Goal: Information Seeking & Learning: Learn about a topic

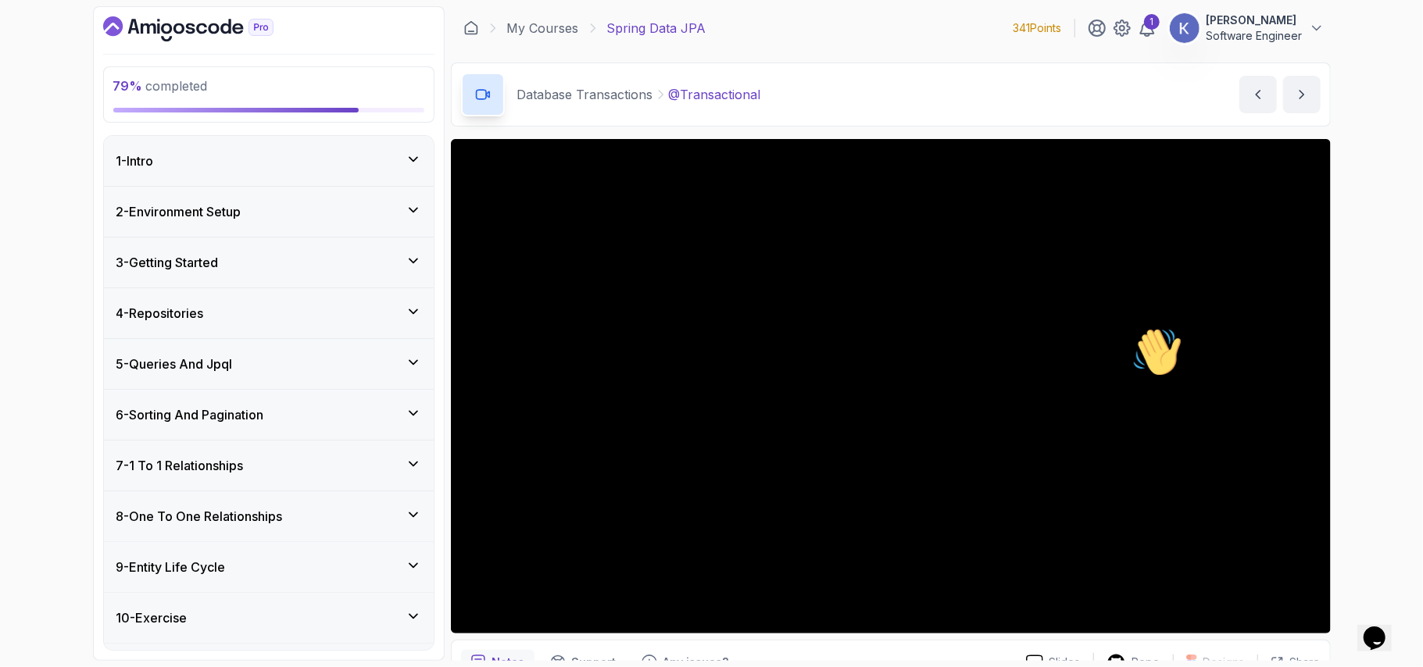
scroll to position [82, 0]
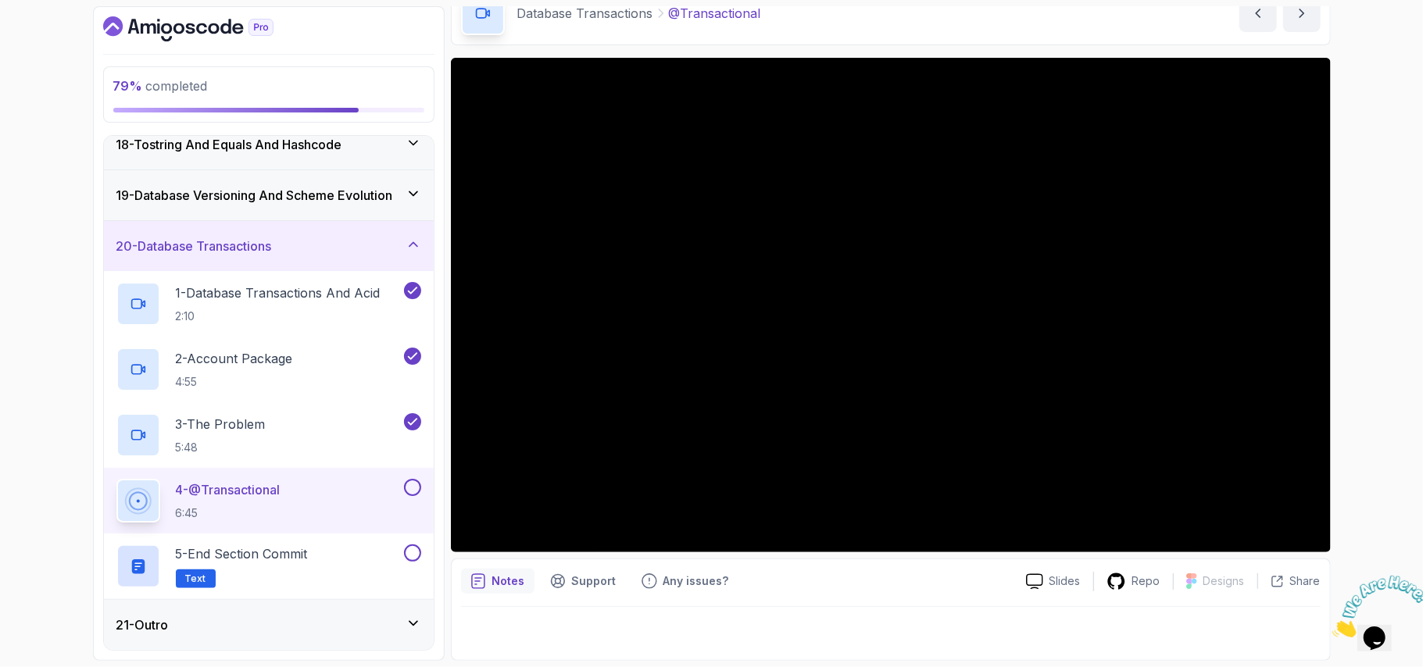
click at [195, 29] on icon "Dashboard" at bounding box center [188, 28] width 170 height 25
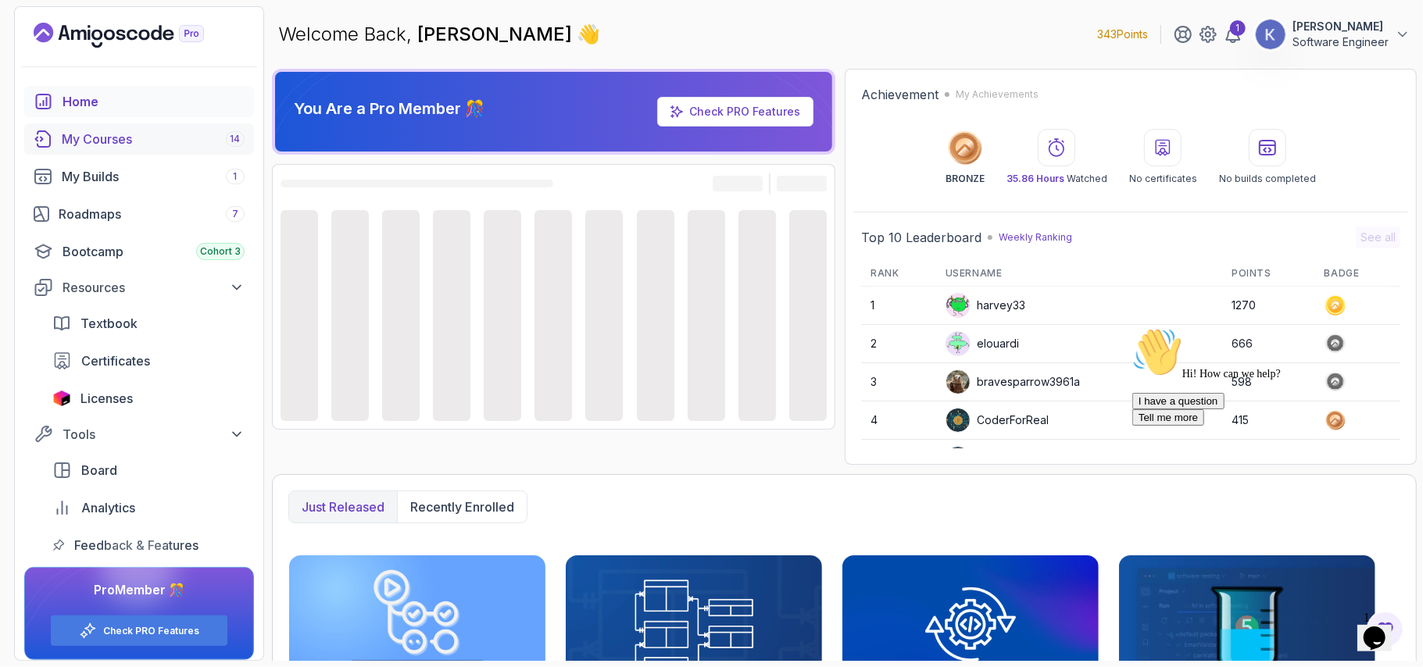
click at [106, 139] on div "My Courses 14" at bounding box center [153, 139] width 183 height 19
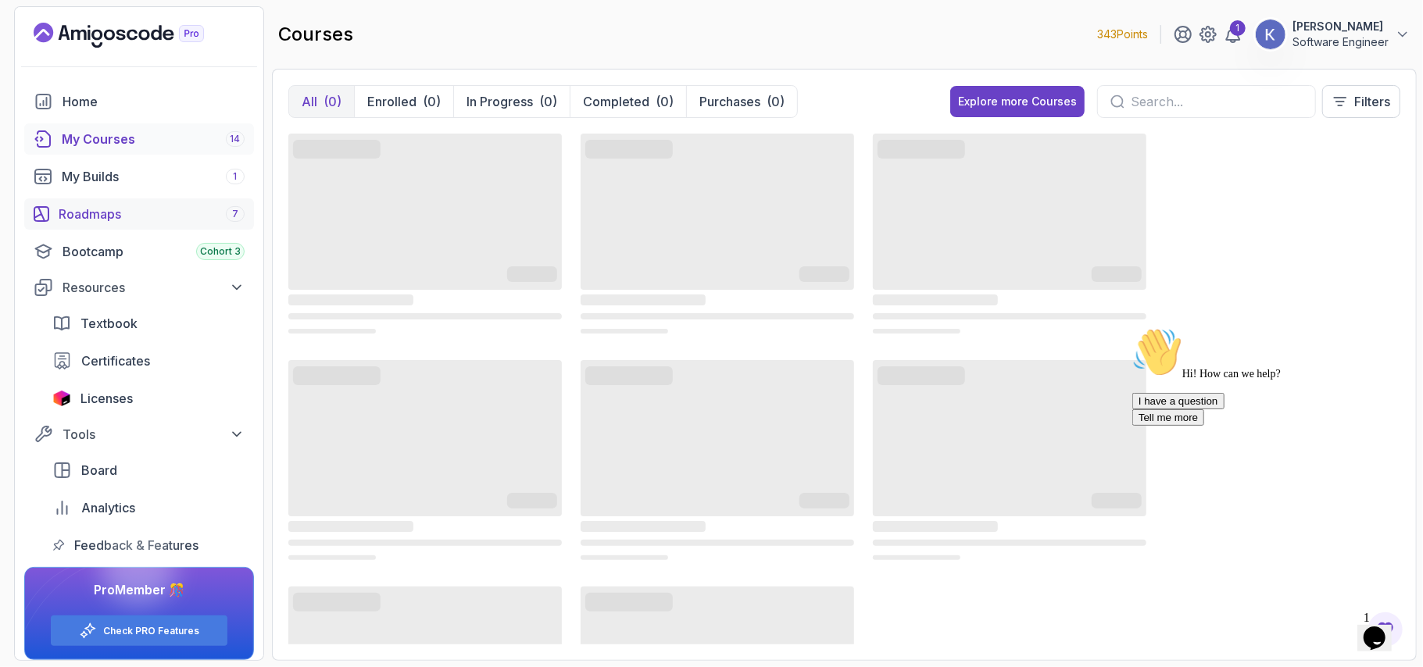
click at [116, 216] on div "Roadmaps 7" at bounding box center [152, 214] width 186 height 19
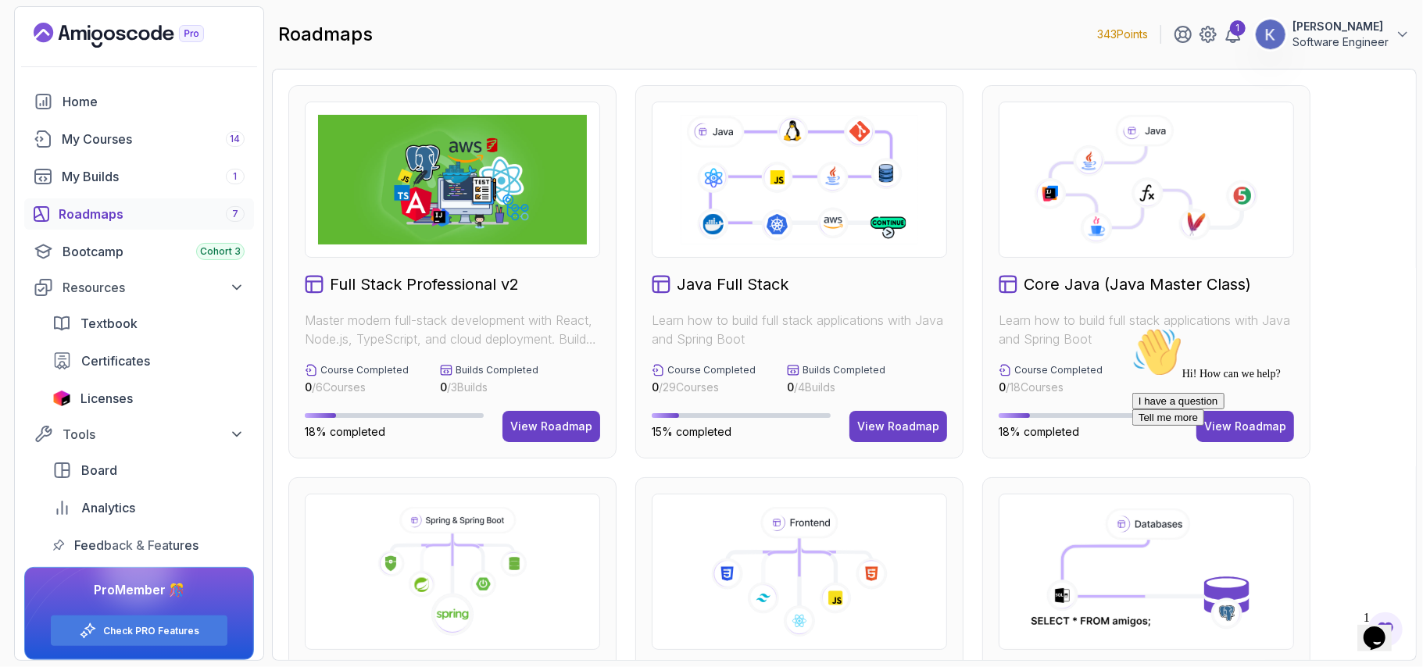
scroll to position [10, 0]
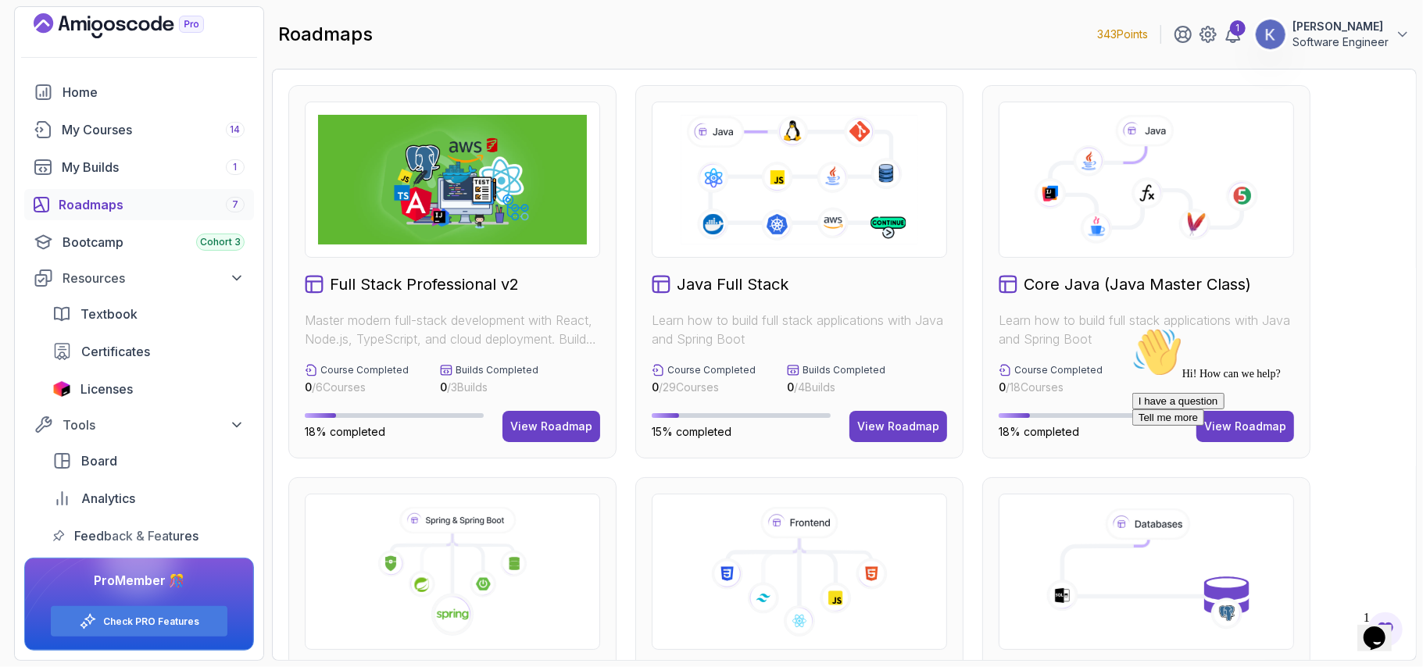
drag, startPoint x: 1317, startPoint y: 236, endPoint x: 1396, endPoint y: 288, distance: 94.3
click at [1396, 288] on div "Full Stack Professional v2 Master modern full-stack development with React, Nod…" at bounding box center [844, 664] width 1112 height 1158
click at [1360, 308] on div "Full Stack Professional v2 Master modern full-stack development with React, Nod…" at bounding box center [844, 664] width 1112 height 1158
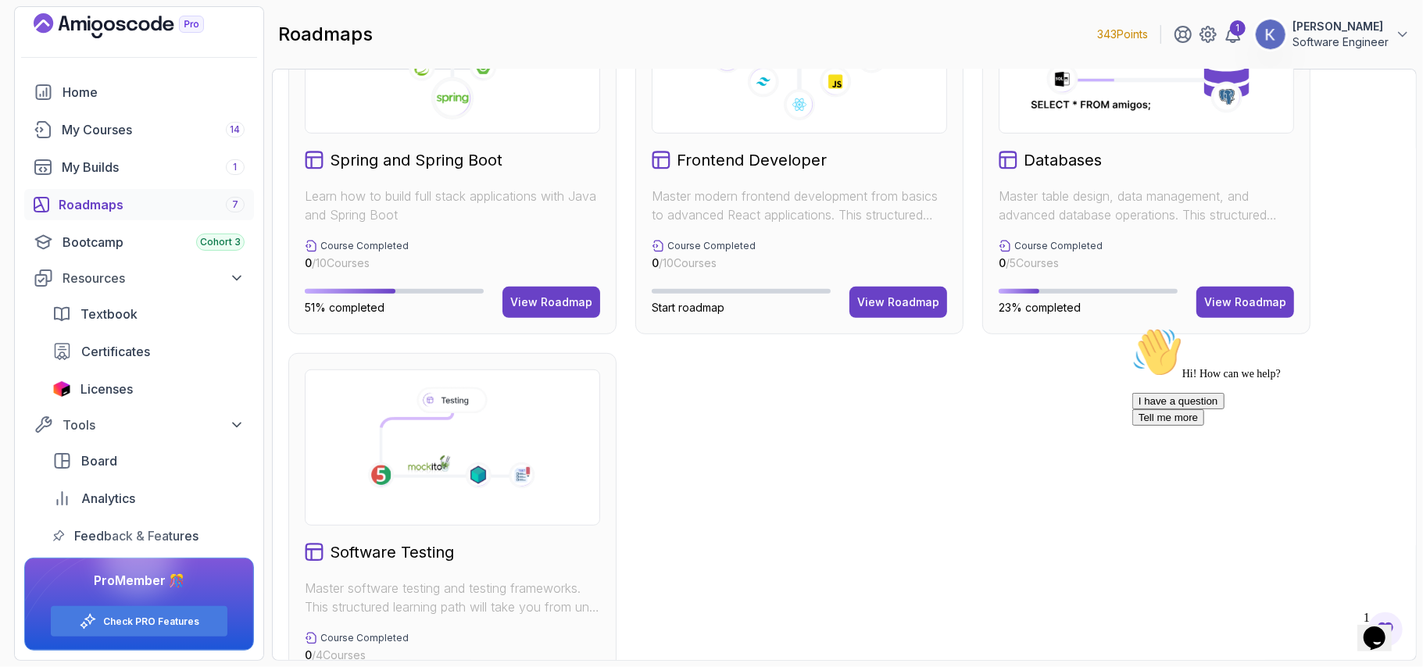
click at [824, 502] on div "Full Stack Professional v2 Master modern full-stack development with React, Nod…" at bounding box center [844, 148] width 1112 height 1158
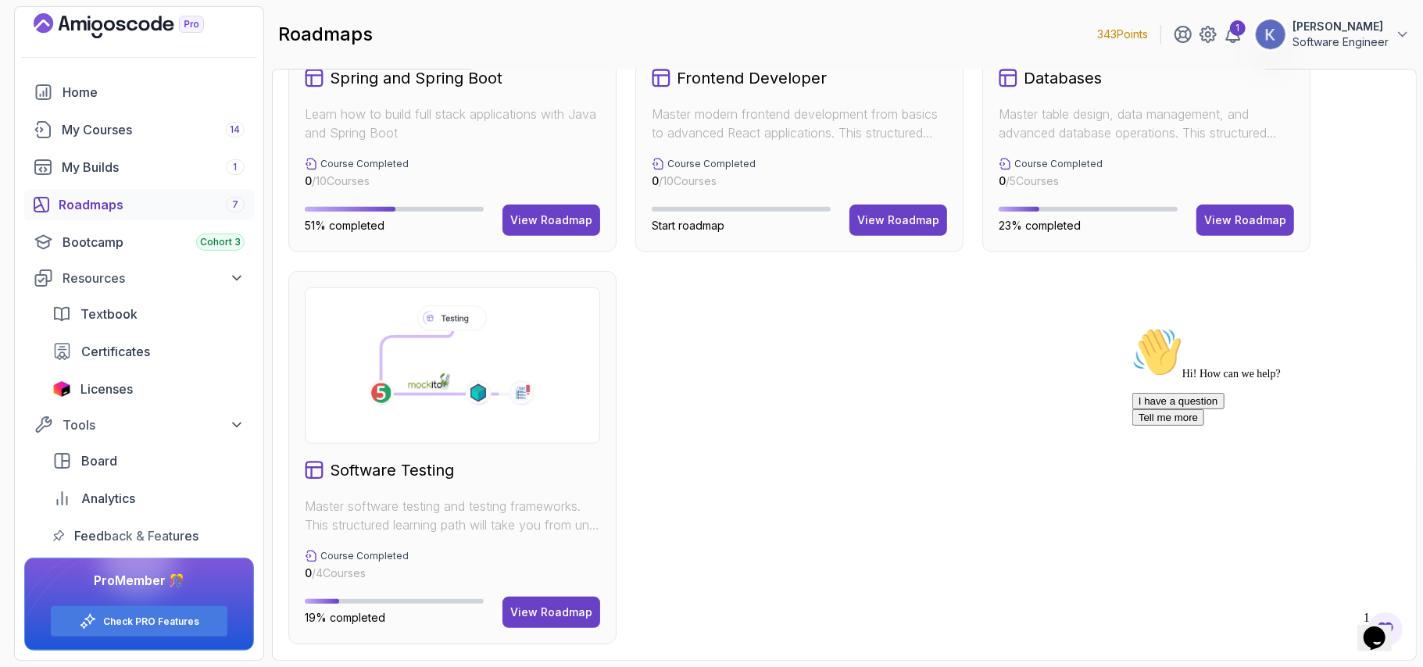
click at [524, 628] on div "Software Testing Master software testing and testing frameworks. This structure…" at bounding box center [452, 458] width 328 height 374
click at [544, 614] on div "View Roadmap" at bounding box center [551, 613] width 82 height 16
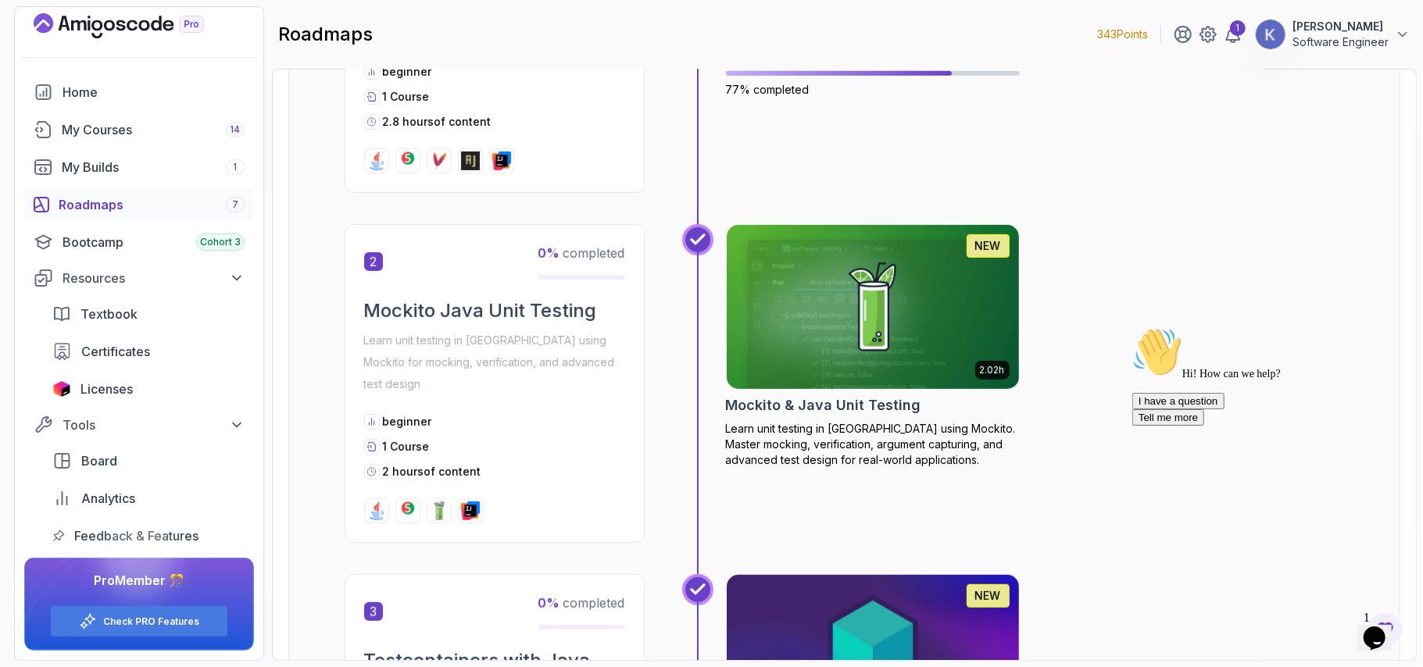
scroll to position [699, 0]
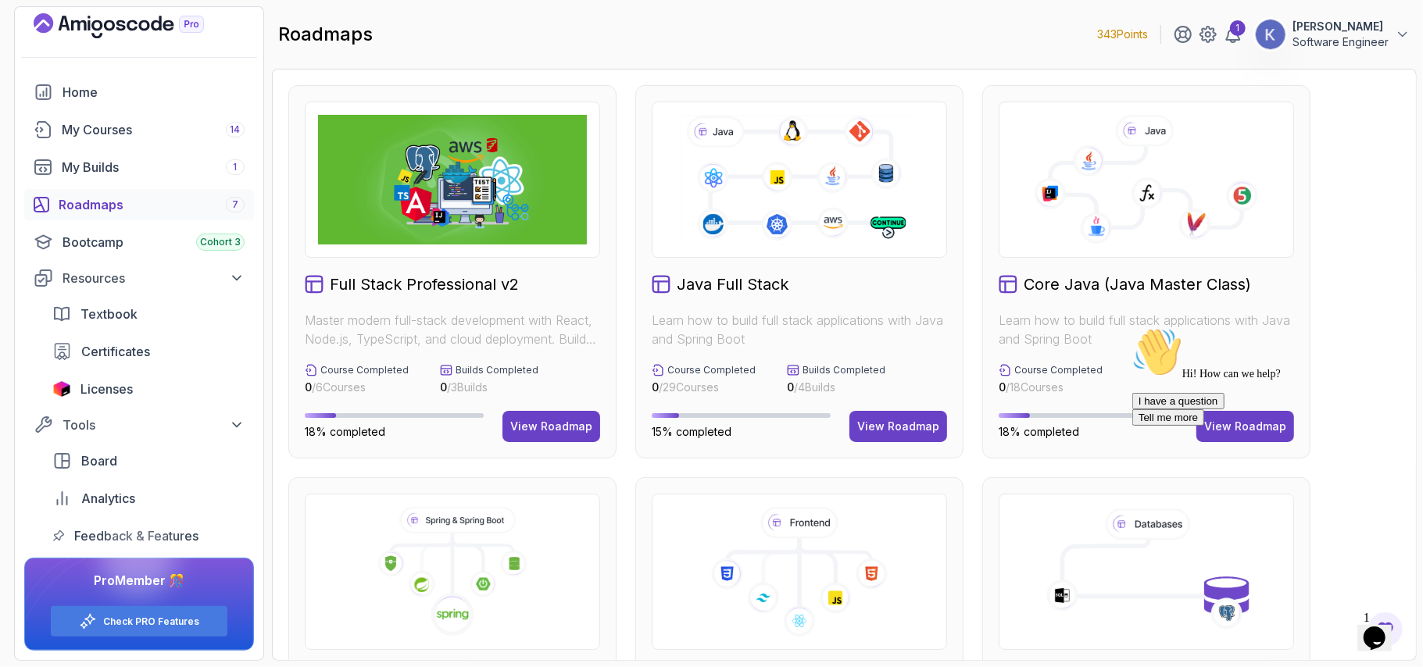
click at [776, 289] on h2 "Java Full Stack" at bounding box center [733, 285] width 112 height 22
click at [1254, 401] on div "Hi! How can we help? I have a question Tell me more" at bounding box center [1272, 376] width 281 height 98
click at [1261, 424] on div "Hi! How can we help? I have a question Tell me more" at bounding box center [1272, 376] width 281 height 98
click at [1274, 327] on div at bounding box center [1272, 327] width 281 height 0
click at [1213, 420] on div "Hi! How can we help? I have a question Tell me more" at bounding box center [1272, 376] width 281 height 98
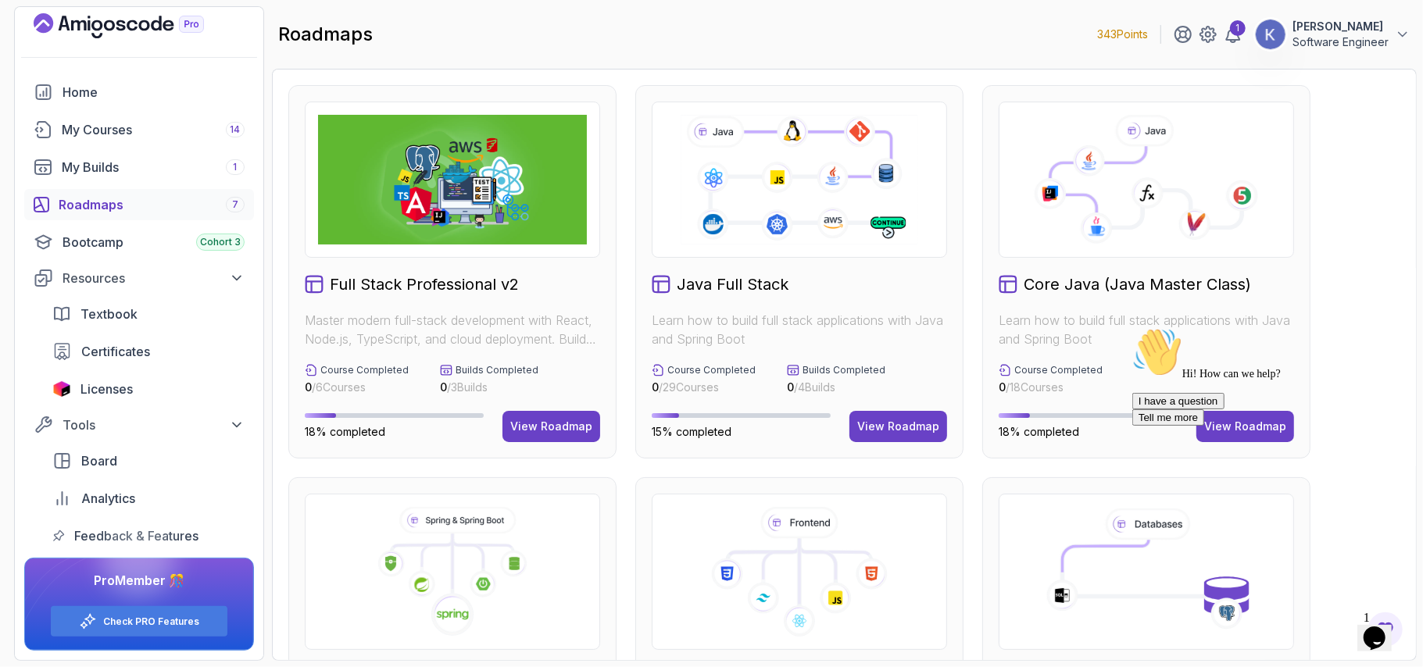
click at [1422, 275] on section "343 Points 1 [PERSON_NAME] Software Engineer Home My Courses 14 My Builds 1 Roa…" at bounding box center [711, 333] width 1423 height 667
click at [1132, 327] on icon "Chat attention grabber" at bounding box center [1132, 327] width 0 height 0
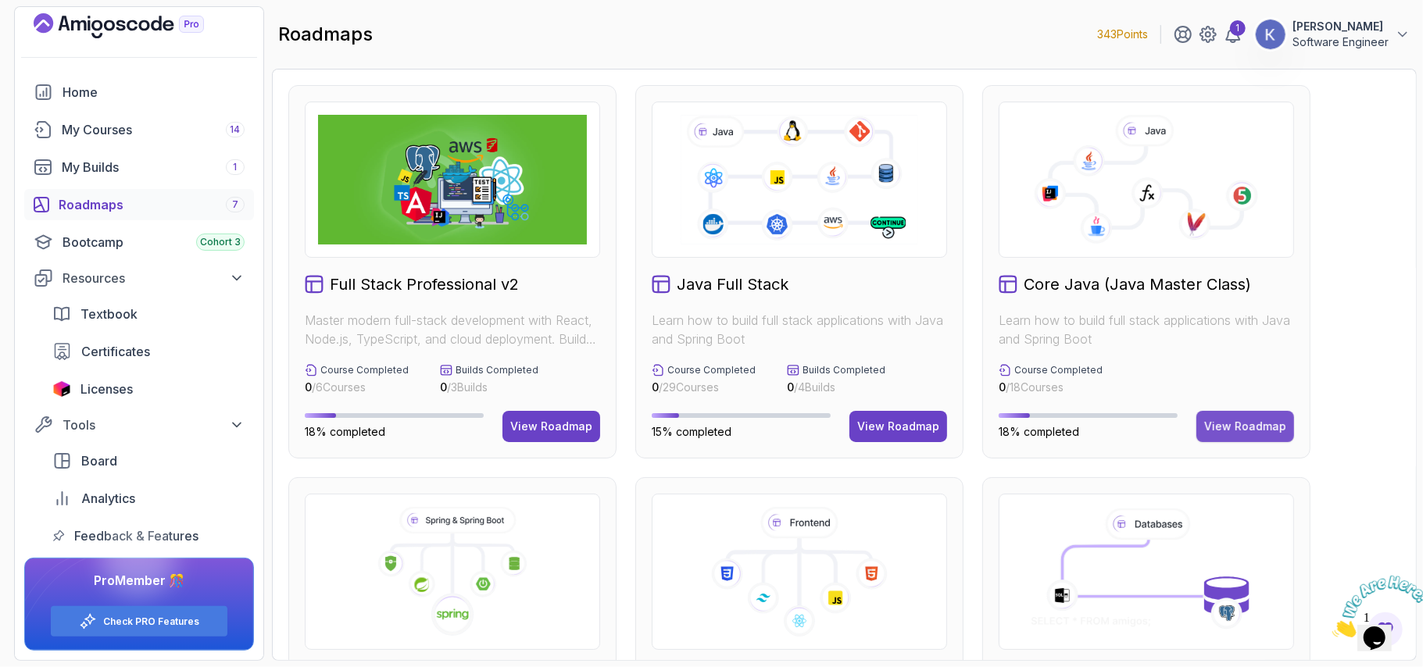
click at [1269, 428] on div "View Roadmap" at bounding box center [1245, 427] width 82 height 16
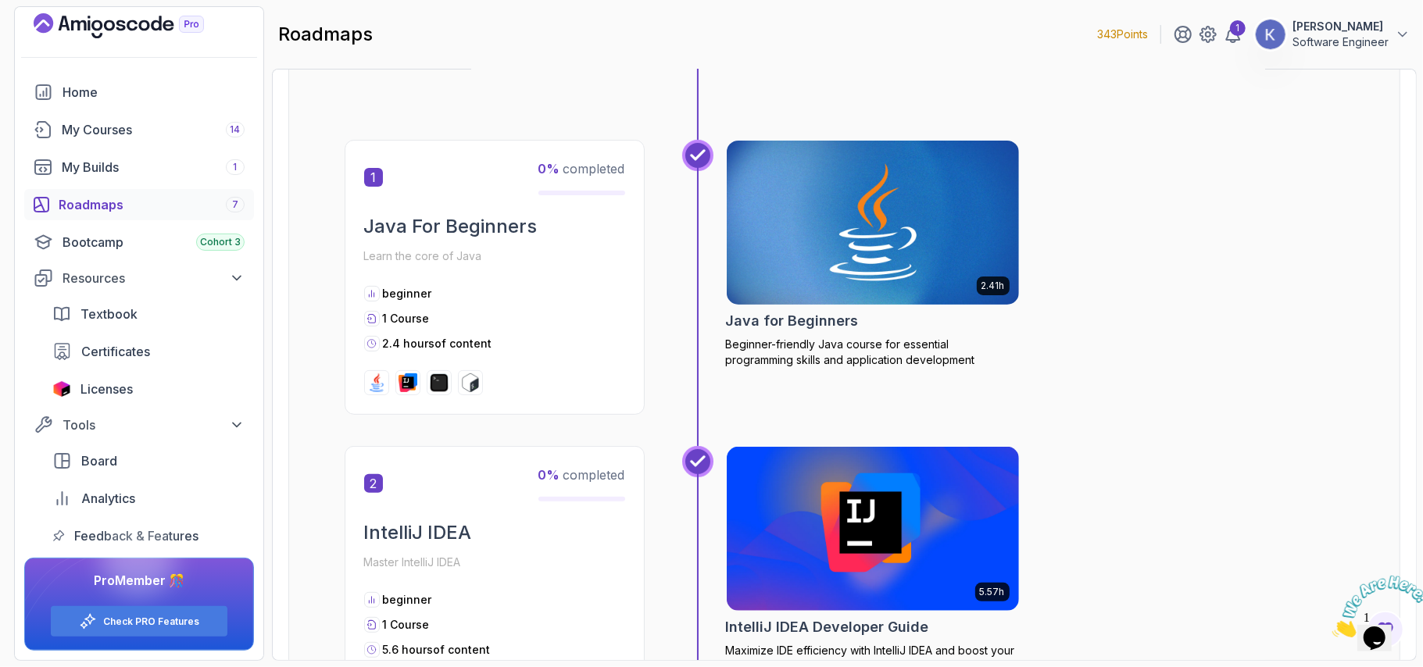
scroll to position [783, 0]
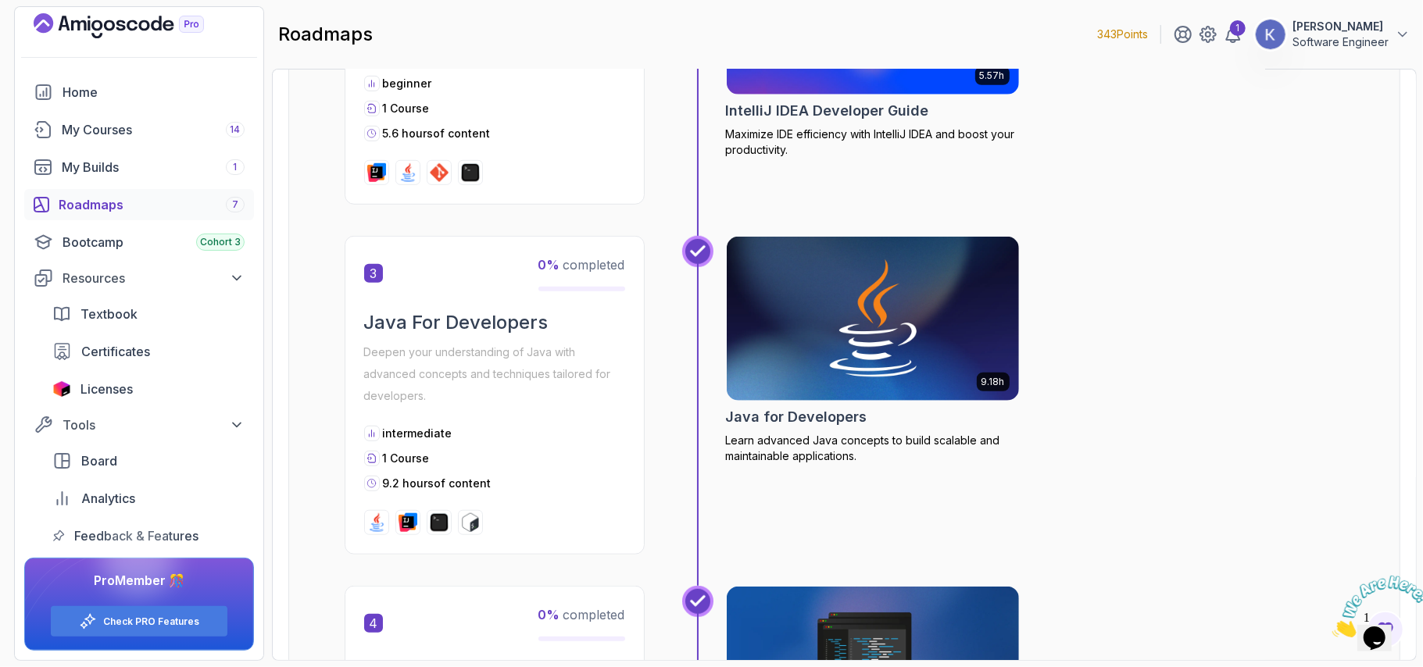
click at [1176, 227] on div "5.57h IntelliJ IDEA Developer Guide Maximize IDE efficiency with IntelliJ IDEA …" at bounding box center [1013, 83] width 663 height 306
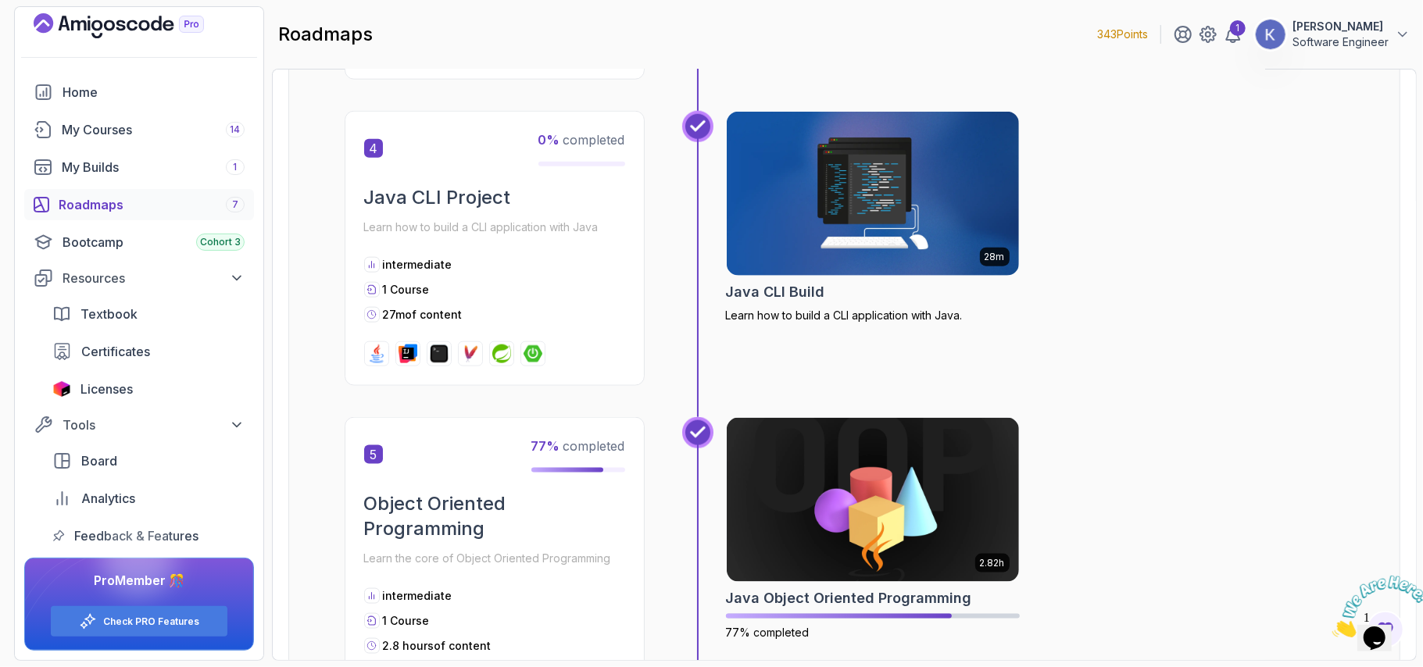
scroll to position [1217, 0]
